Goal: Task Accomplishment & Management: Manage account settings

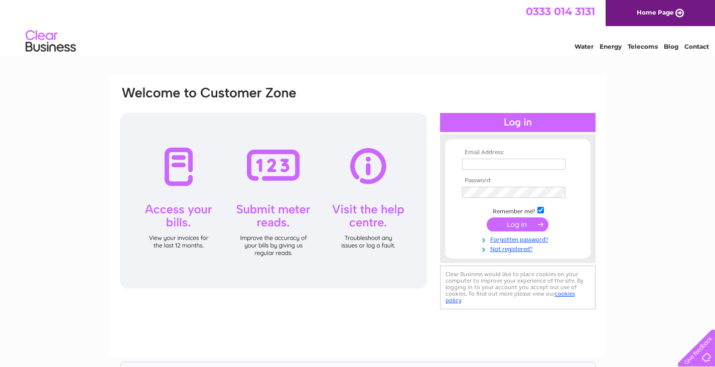
type input "ctkplans@aol.com"
click at [521, 223] on input "submit" at bounding box center [518, 224] width 62 height 14
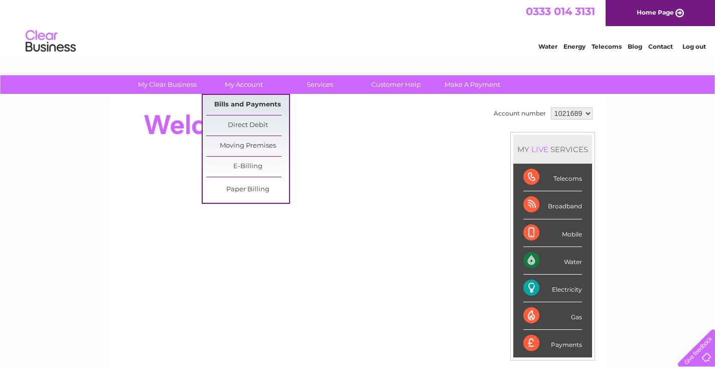
click at [235, 98] on link "Bills and Payments" at bounding box center [247, 105] width 83 height 20
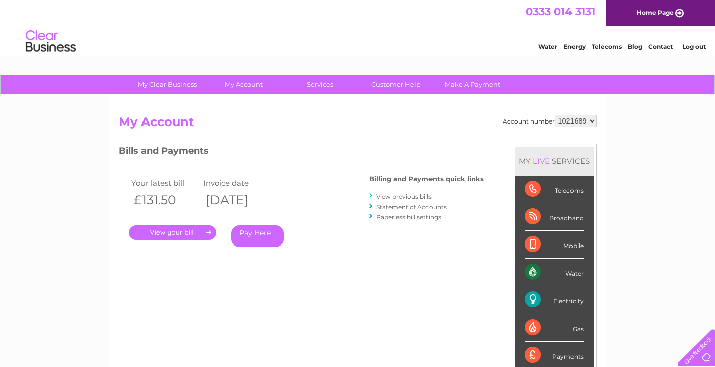
click at [170, 229] on link "." at bounding box center [172, 232] width 87 height 15
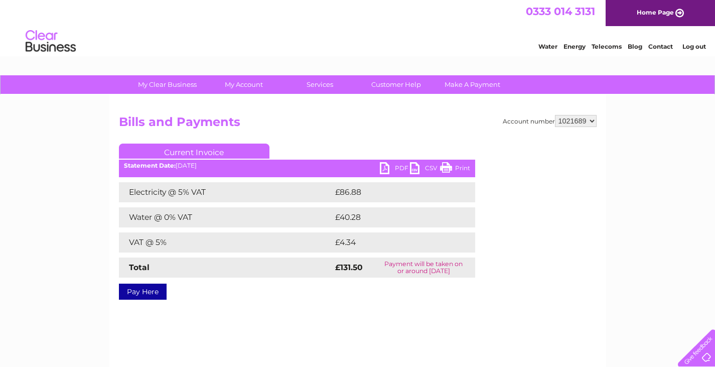
click at [384, 165] on link "PDF" at bounding box center [395, 169] width 30 height 15
